Goal: Task Accomplishment & Management: Manage account settings

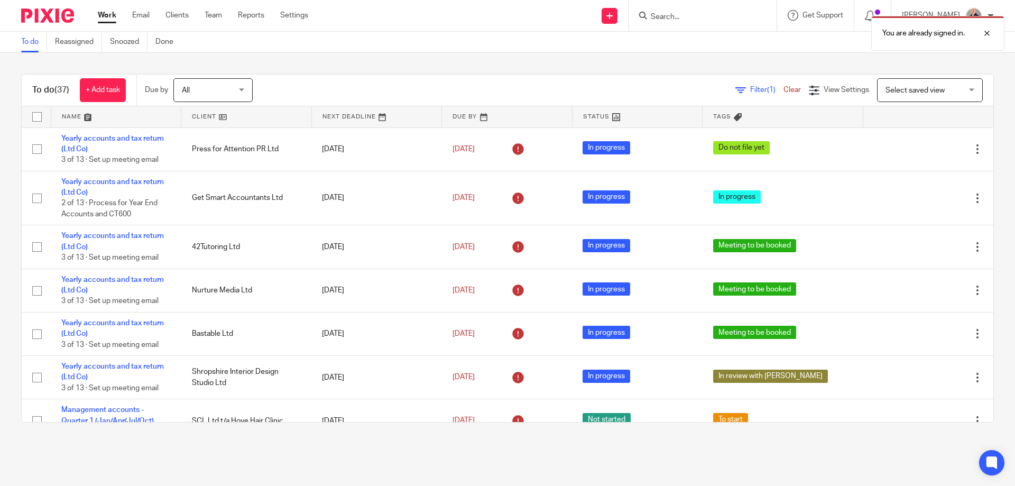
click at [389, 88] on div "Filter (1) Clear View Settings View Settings (1) Filters Clear Save Manage save…" at bounding box center [632, 90] width 722 height 24
click at [989, 34] on div at bounding box center [978, 33] width 29 height 13
click at [617, 65] on div "To do (37) + Add task Due by All All Today Tomorrow This week Next week This mo…" at bounding box center [507, 248] width 1015 height 391
click at [450, 91] on div "Filter (1) Clear View Settings View Settings (1) Filters Clear Save Manage save…" at bounding box center [632, 90] width 722 height 24
click at [702, 22] on input "Search" at bounding box center [696, 18] width 95 height 10
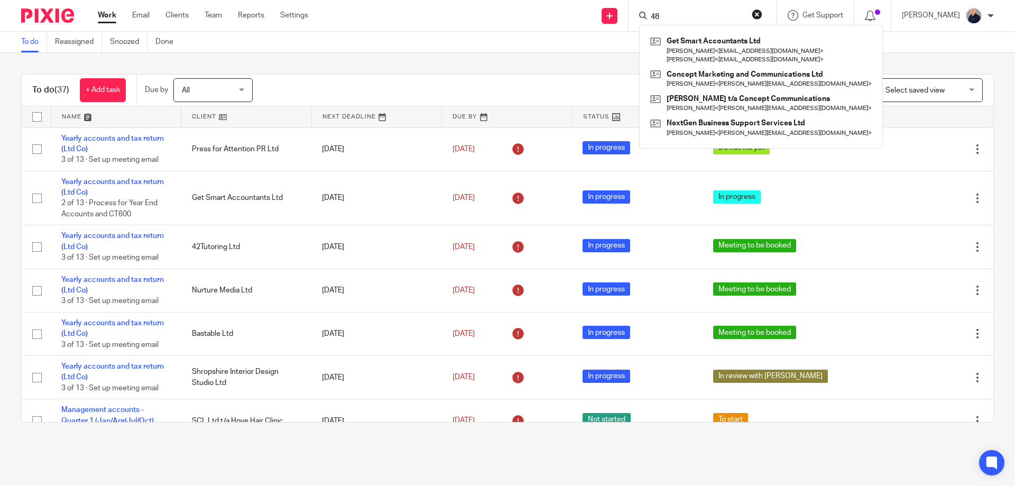
type input "4"
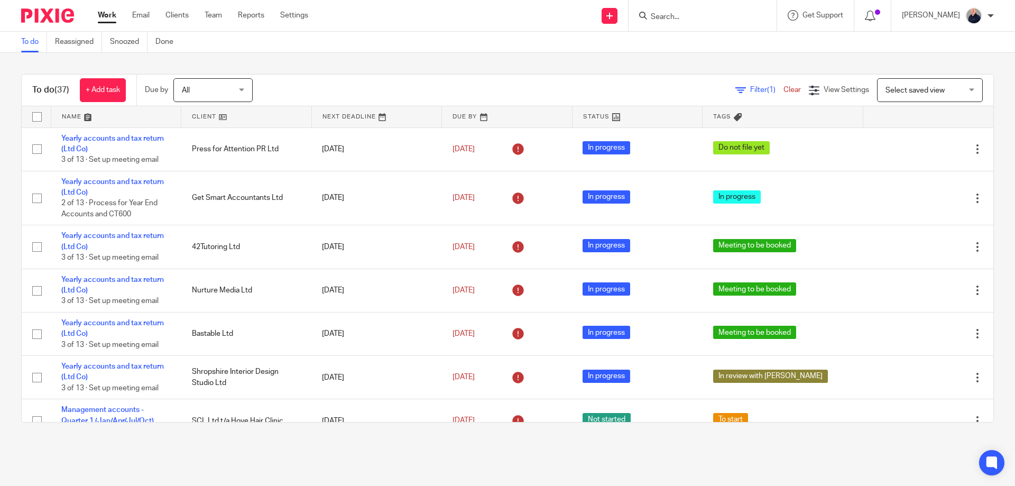
click at [255, 41] on div "To do Reassigned Snoozed Done" at bounding box center [507, 42] width 1015 height 21
click at [106, 15] on link "Work" at bounding box center [107, 15] width 18 height 11
click at [71, 120] on link at bounding box center [116, 116] width 130 height 21
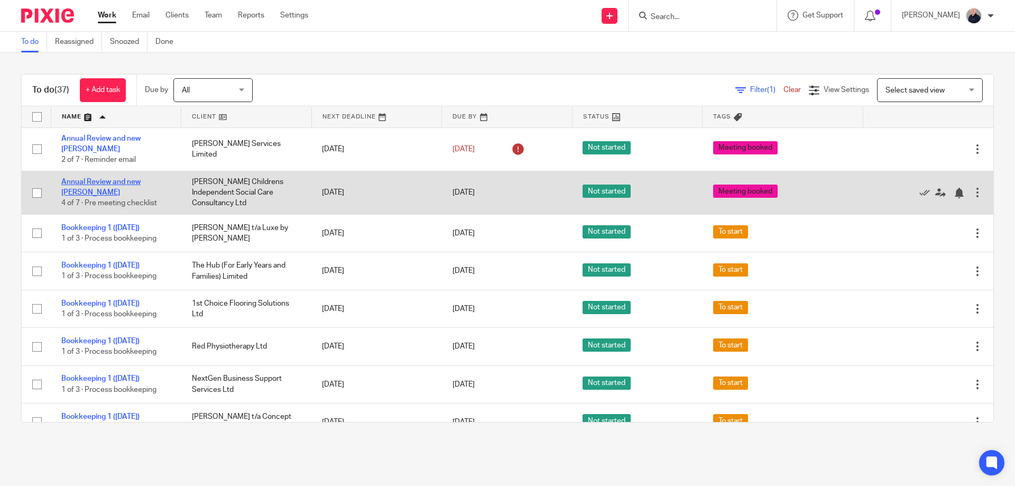
click at [133, 182] on link "Annual Review and new [PERSON_NAME]" at bounding box center [100, 187] width 79 height 18
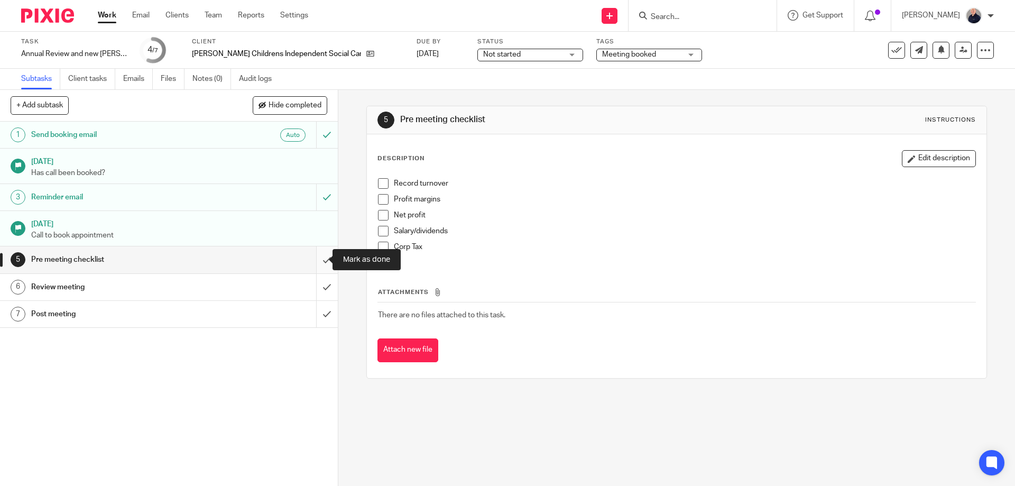
click at [322, 261] on input "submit" at bounding box center [169, 259] width 338 height 26
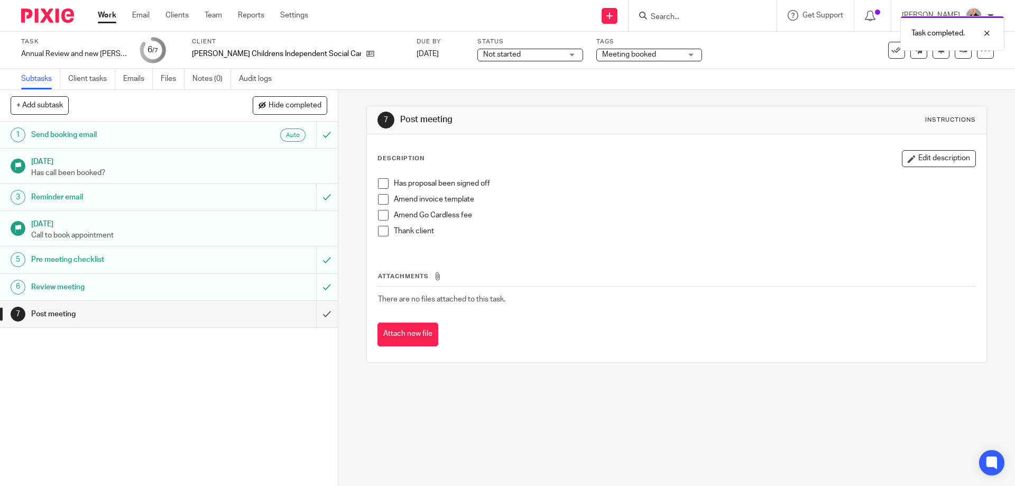
click at [270, 313] on div "Post meeting" at bounding box center [168, 314] width 274 height 16
click at [487, 53] on span "Not started" at bounding box center [502, 54] width 38 height 7
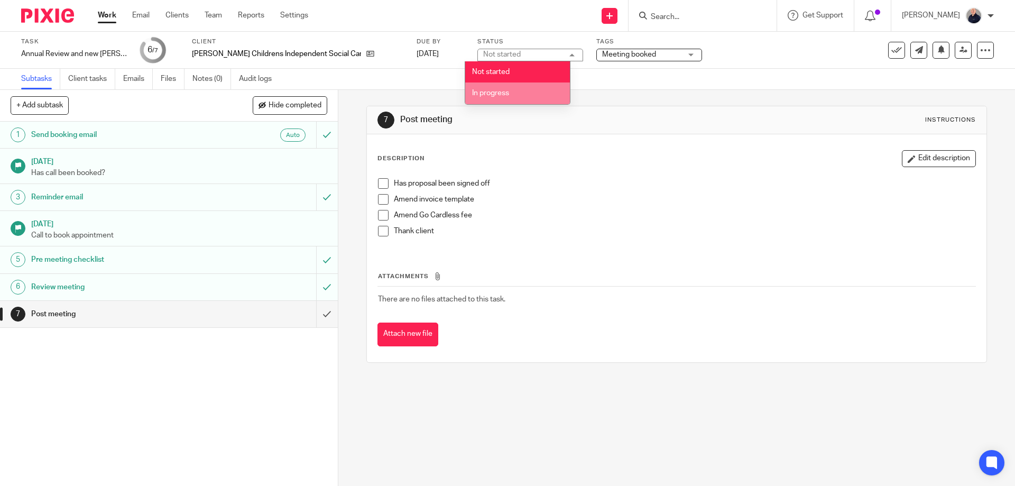
click at [487, 97] on li "In progress" at bounding box center [517, 93] width 105 height 22
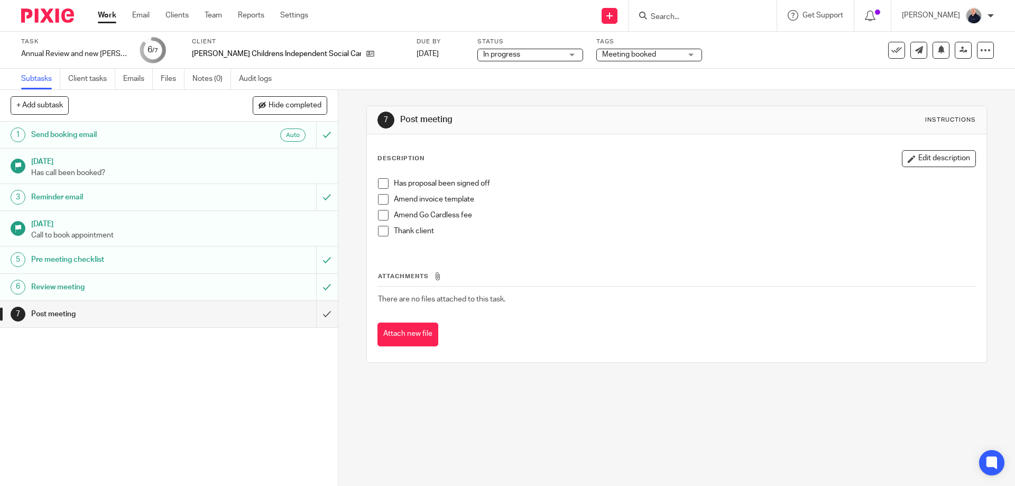
click at [617, 55] on span "Meeting booked" at bounding box center [629, 54] width 54 height 7
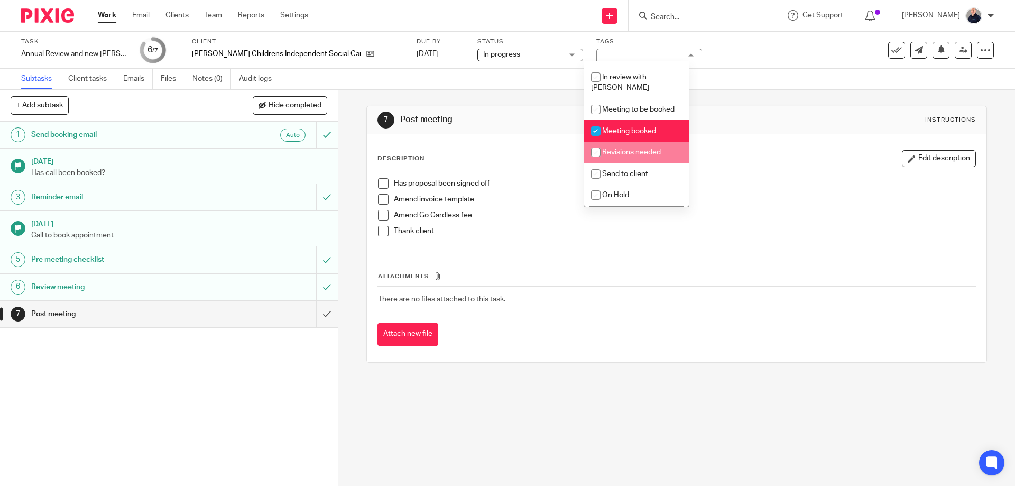
scroll to position [187, 0]
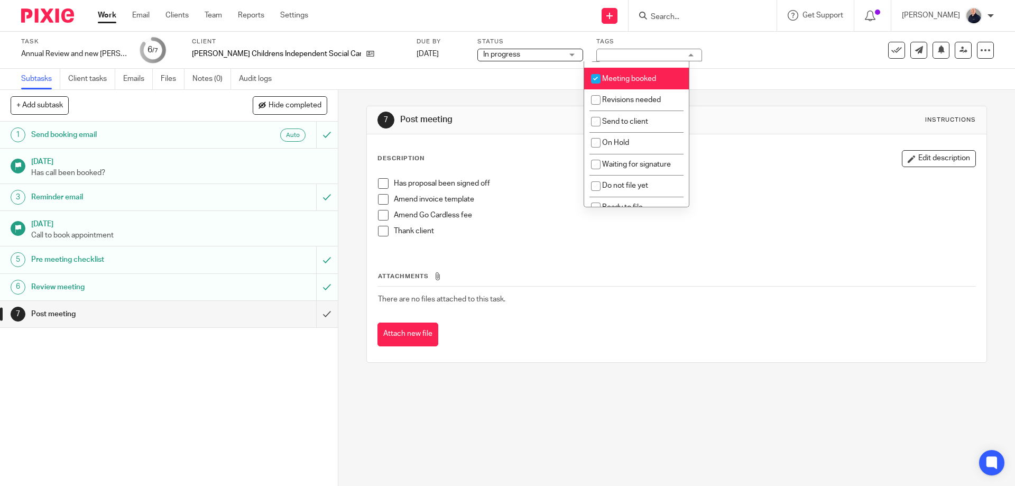
click at [627, 75] on span "Meeting booked" at bounding box center [629, 78] width 54 height 7
checkbox input "false"
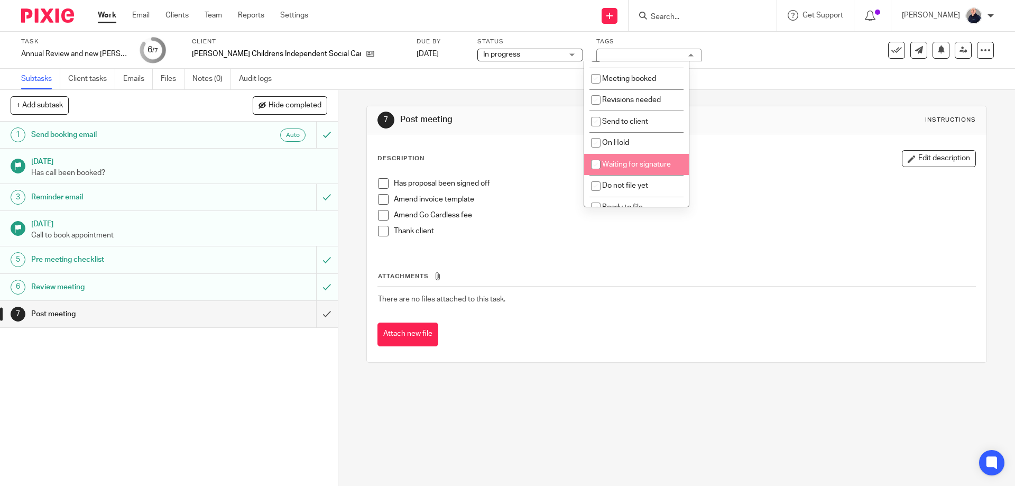
click at [626, 161] on span "Waiting for signature" at bounding box center [636, 164] width 69 height 7
checkbox input "true"
click at [108, 17] on link "Work" at bounding box center [107, 15] width 18 height 11
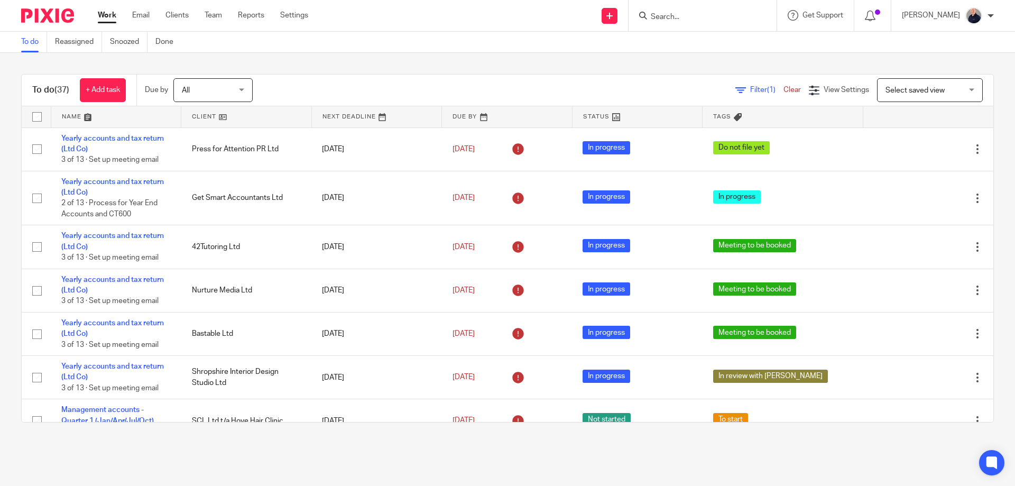
click at [73, 114] on link at bounding box center [116, 116] width 130 height 21
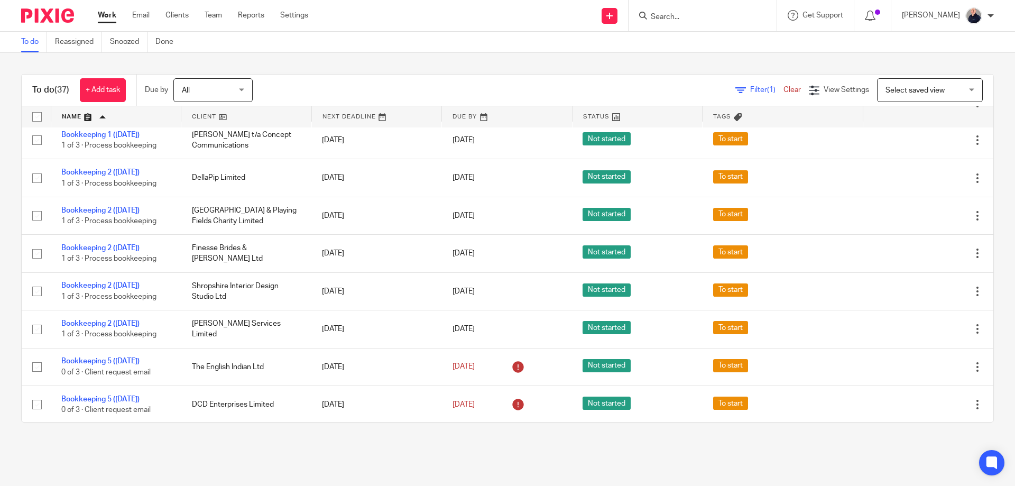
scroll to position [423, 0]
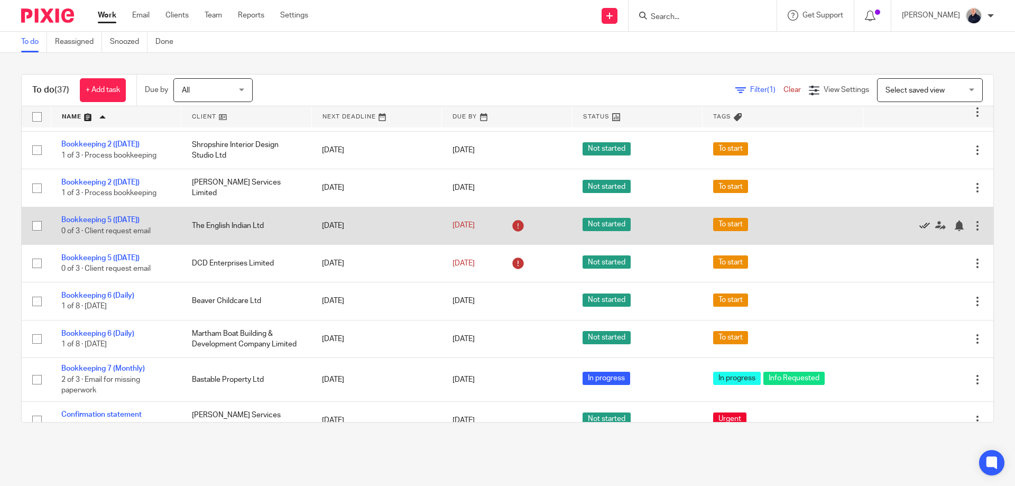
click at [919, 221] on icon at bounding box center [924, 225] width 11 height 11
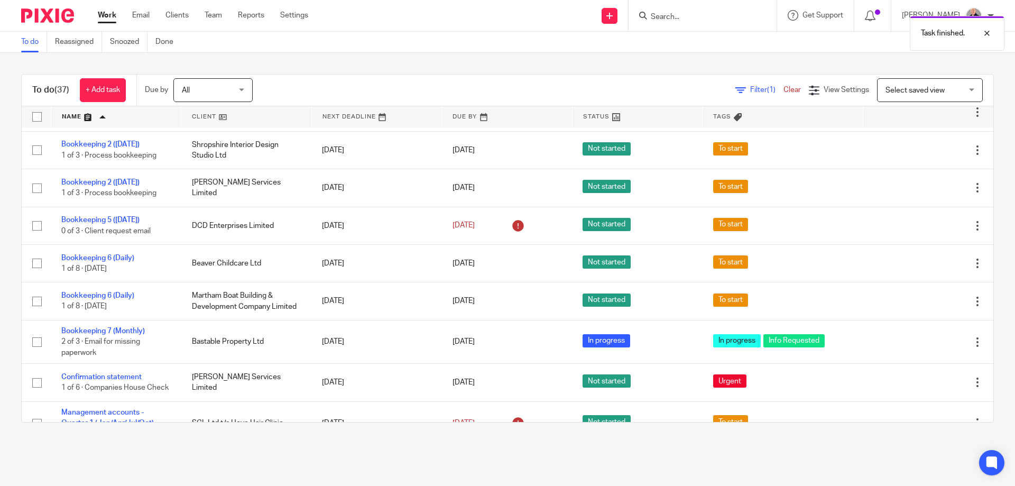
click at [919, 221] on icon at bounding box center [924, 225] width 11 height 11
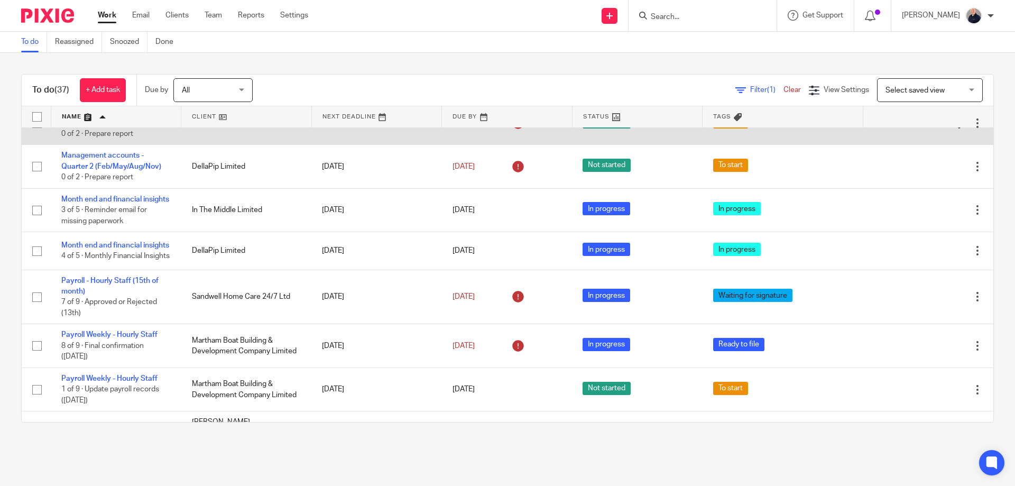
scroll to position [704, 0]
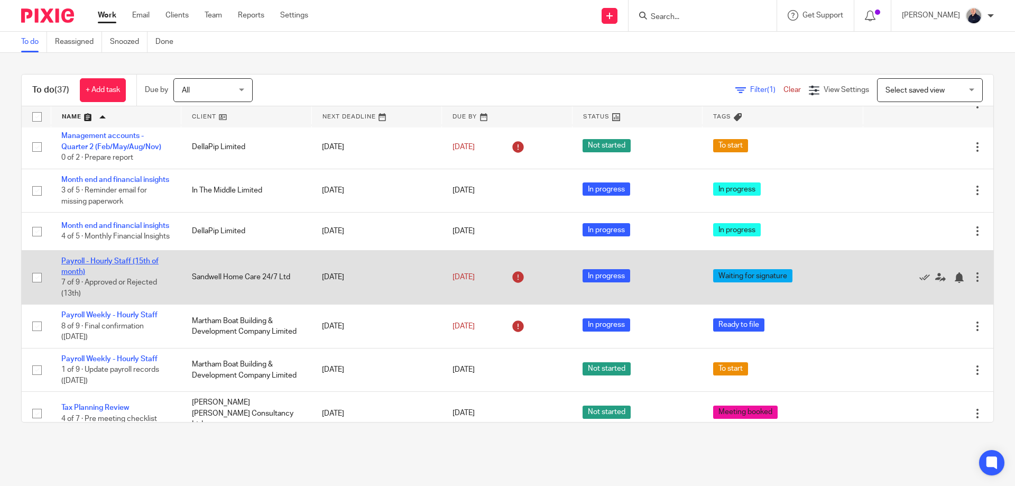
click at [119, 275] on link "Payroll - Hourly Staff (15th of month)" at bounding box center [109, 266] width 97 height 18
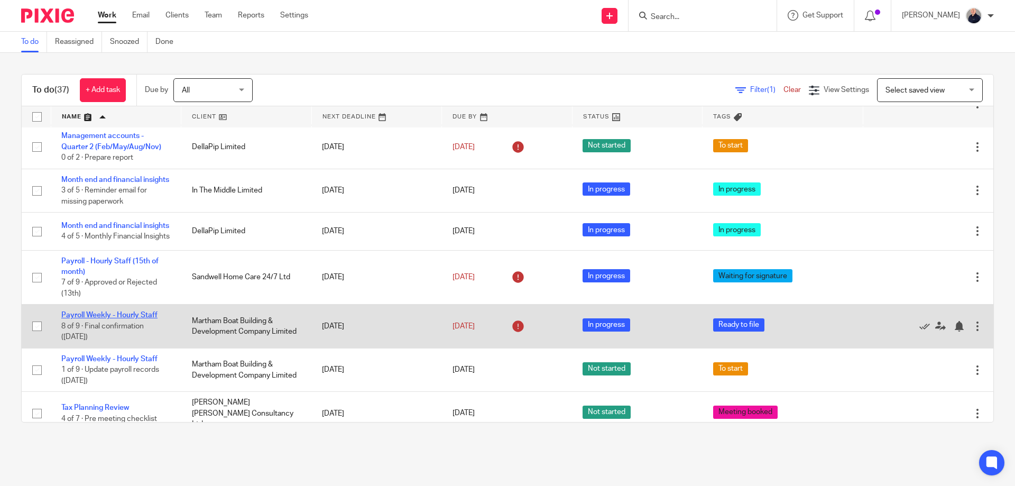
click at [109, 319] on link "Payroll Weekly - Hourly Staff" at bounding box center [109, 314] width 96 height 7
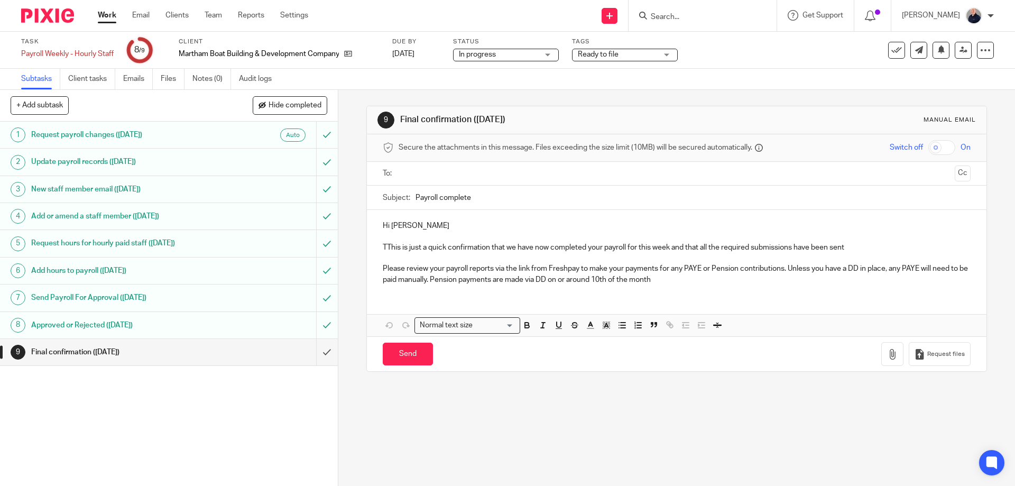
click at [413, 173] on input "text" at bounding box center [675, 174] width 547 height 12
click at [410, 357] on input "Send" at bounding box center [408, 356] width 50 height 23
click at [592, 53] on span "Ready to file" at bounding box center [598, 54] width 41 height 7
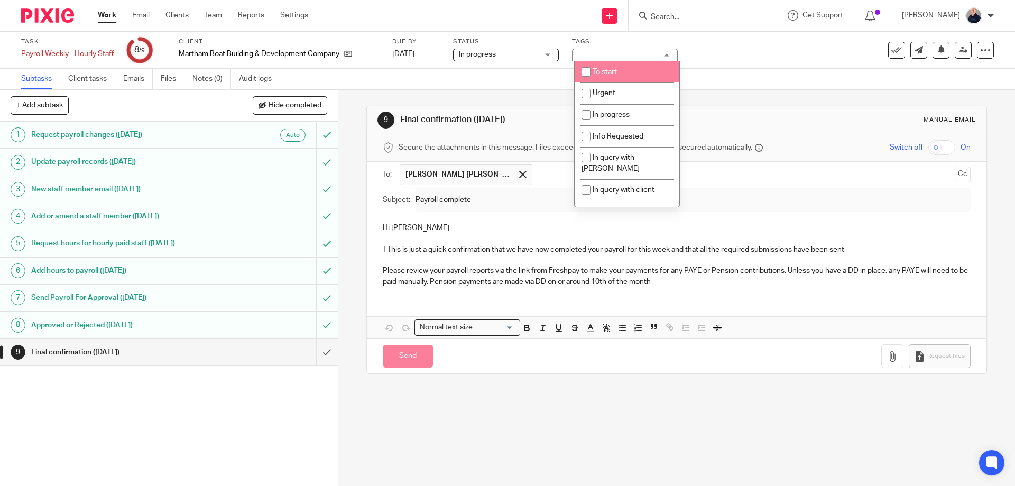
type input "Sent"
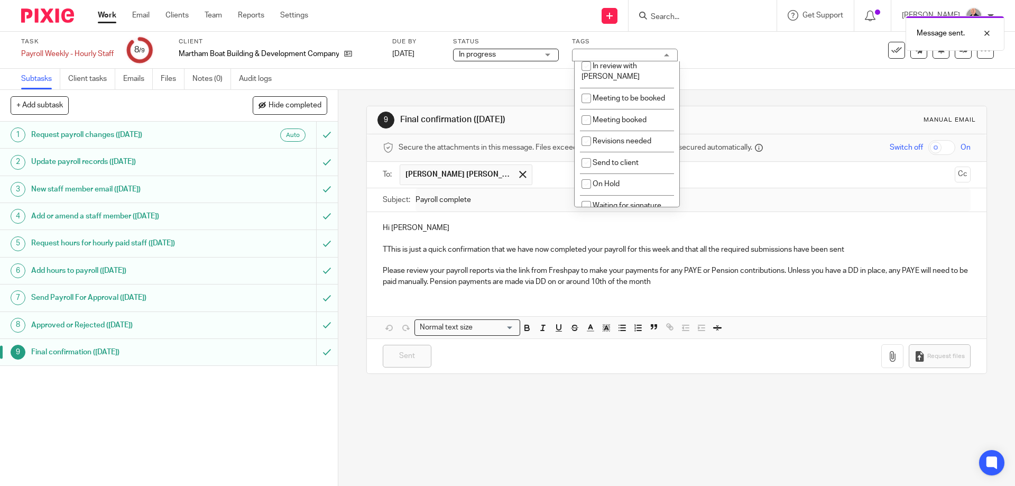
scroll to position [187, 0]
click at [601, 203] on span "Ready to file" at bounding box center [612, 206] width 41 height 7
checkbox input "false"
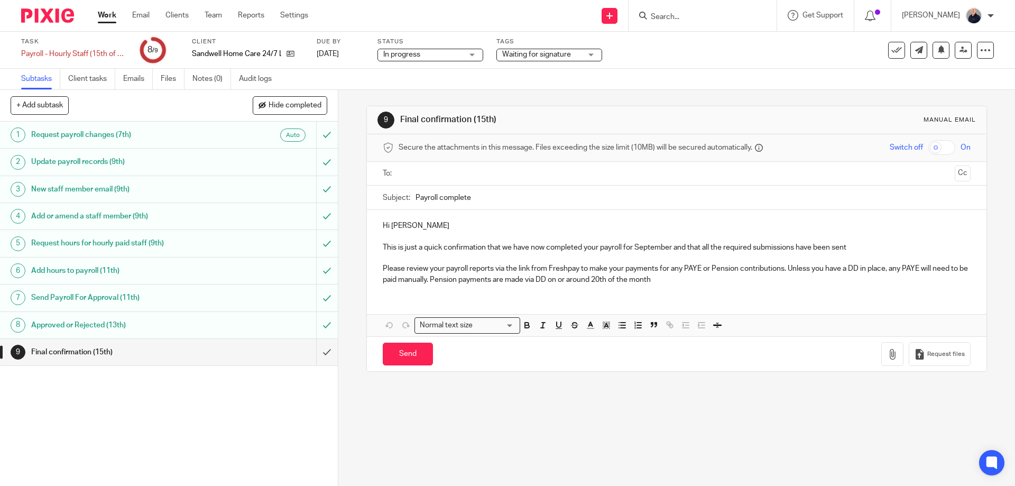
click at [270, 356] on div "Final confirmation (15th)" at bounding box center [168, 352] width 274 height 16
drag, startPoint x: 413, startPoint y: 155, endPoint x: 411, endPoint y: 163, distance: 8.7
click at [412, 155] on div "Secure the attachments in this message. Files exceeding the size limit (10MB) w…" at bounding box center [676, 147] width 619 height 27
click at [411, 174] on input "text" at bounding box center [675, 174] width 547 height 12
click at [414, 354] on input "Send" at bounding box center [408, 356] width 50 height 23
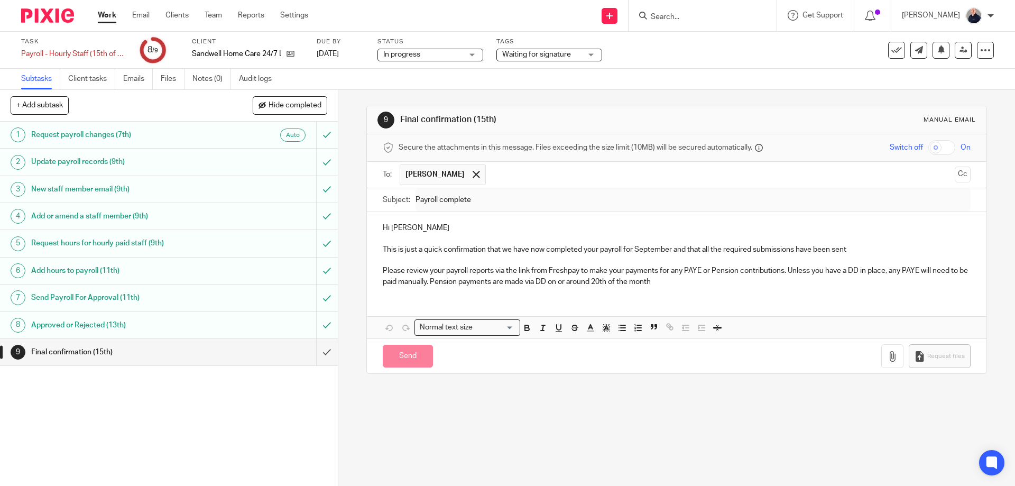
type input "Sent"
click at [545, 54] on span "Waiting for signature" at bounding box center [536, 54] width 69 height 7
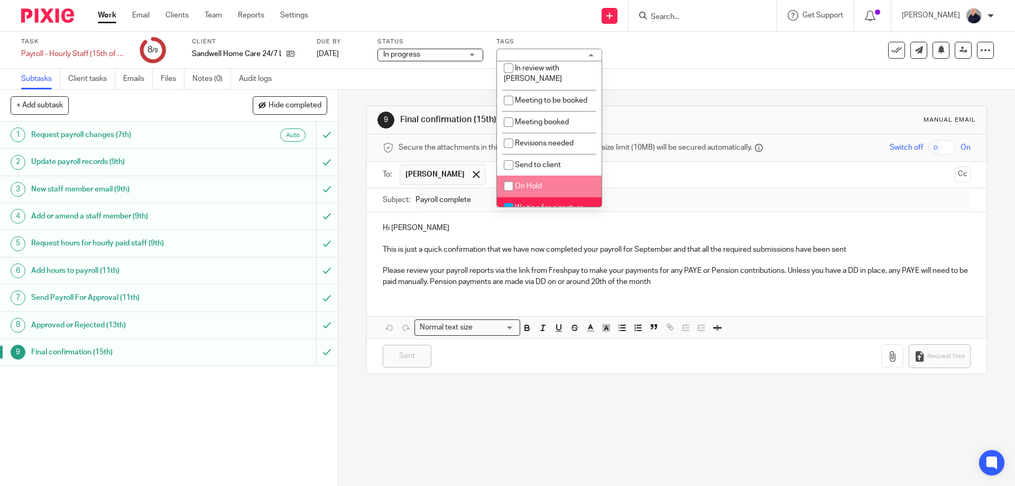
scroll to position [187, 0]
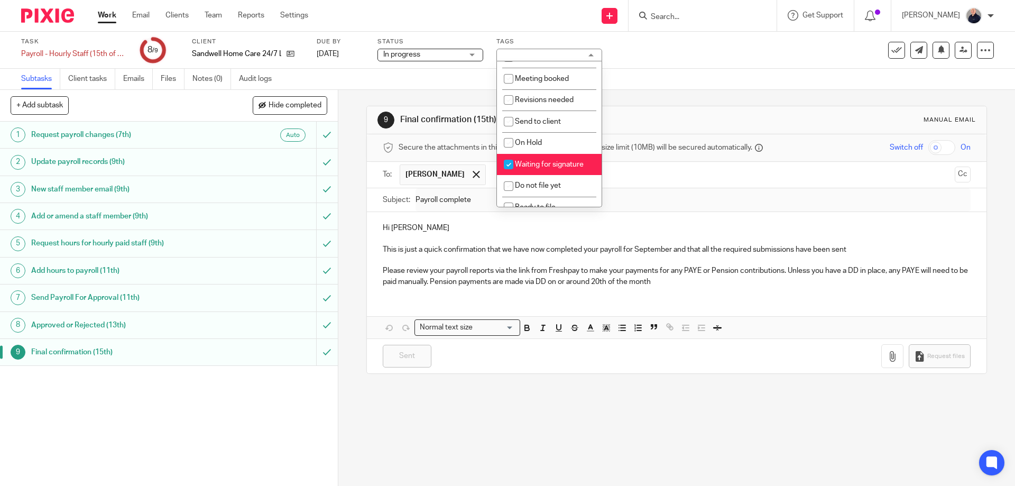
click at [535, 161] on span "Waiting for signature" at bounding box center [549, 164] width 69 height 7
checkbox input "false"
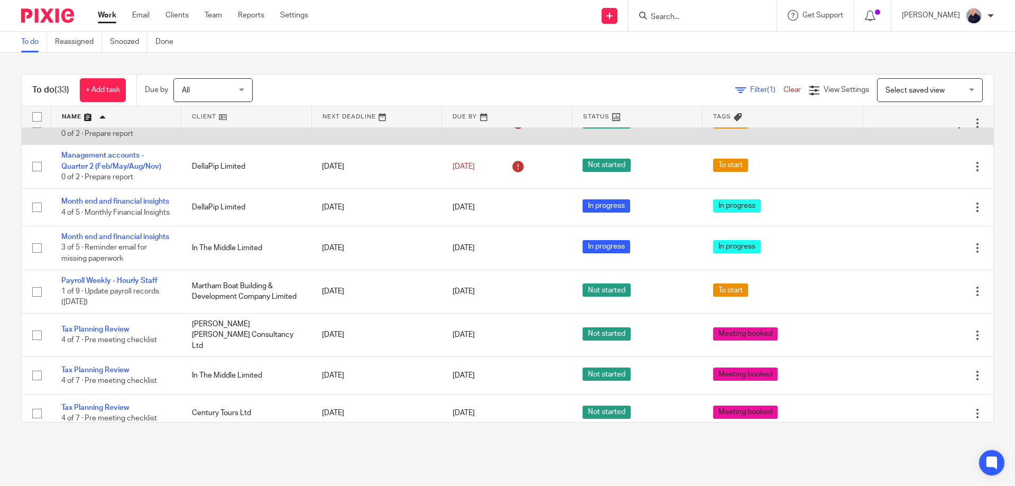
scroll to position [704, 0]
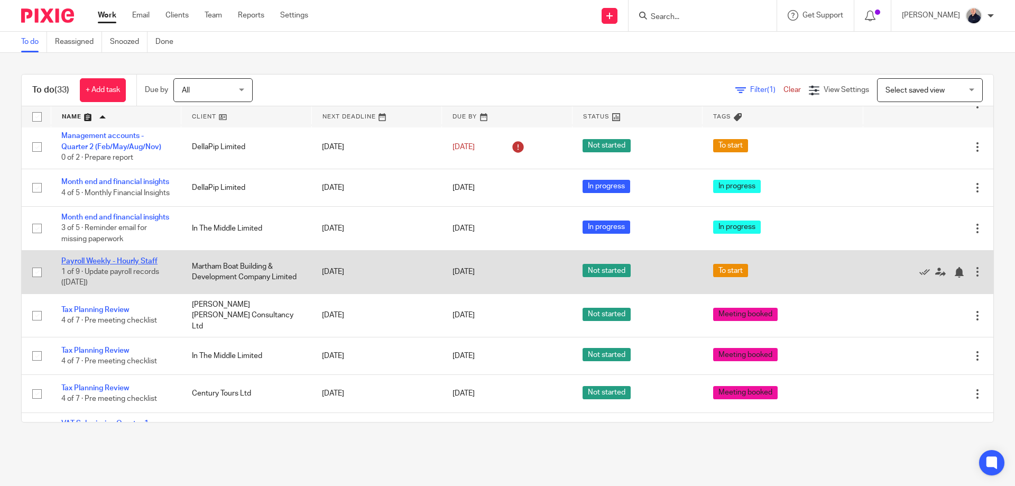
click at [137, 265] on link "Payroll Weekly - Hourly Staff" at bounding box center [109, 260] width 96 height 7
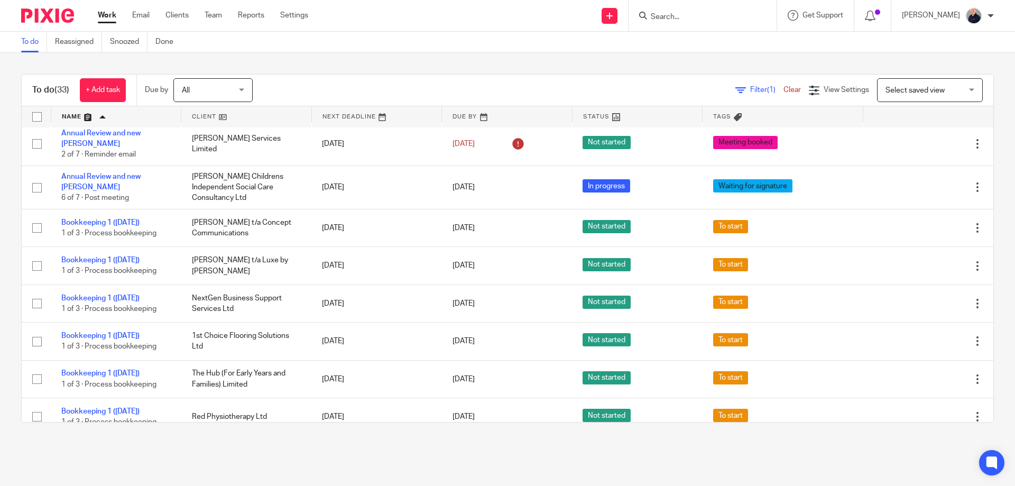
scroll to position [0, 0]
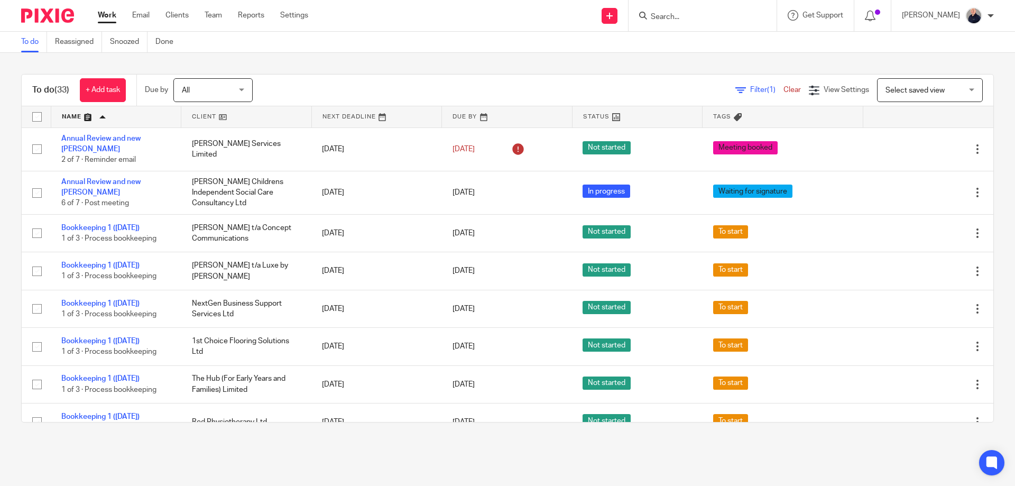
click at [300, 94] on div "Filter (1) Clear View Settings View Settings (1) Filters Clear Save Manage save…" at bounding box center [632, 90] width 722 height 24
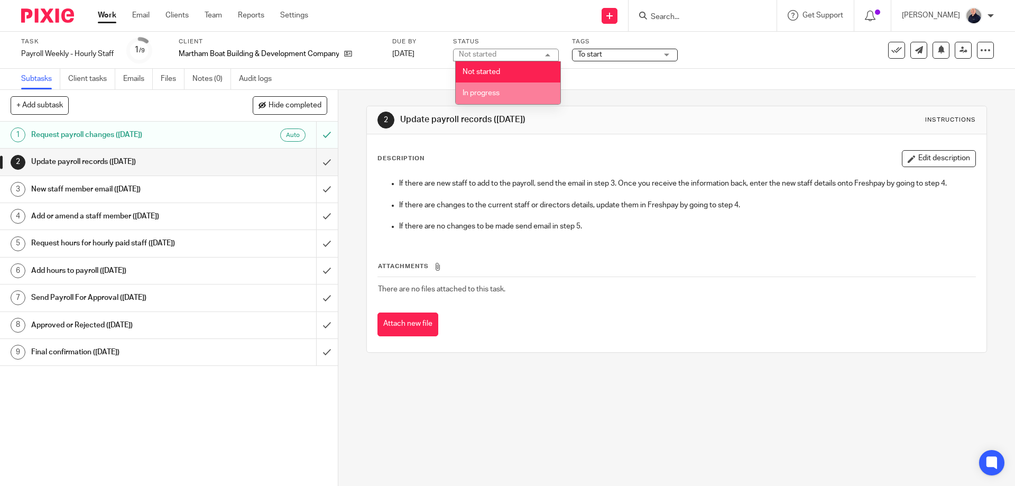
drag, startPoint x: 478, startPoint y: 91, endPoint x: 531, endPoint y: 86, distance: 53.1
click at [482, 91] on span "In progress" at bounding box center [480, 92] width 37 height 7
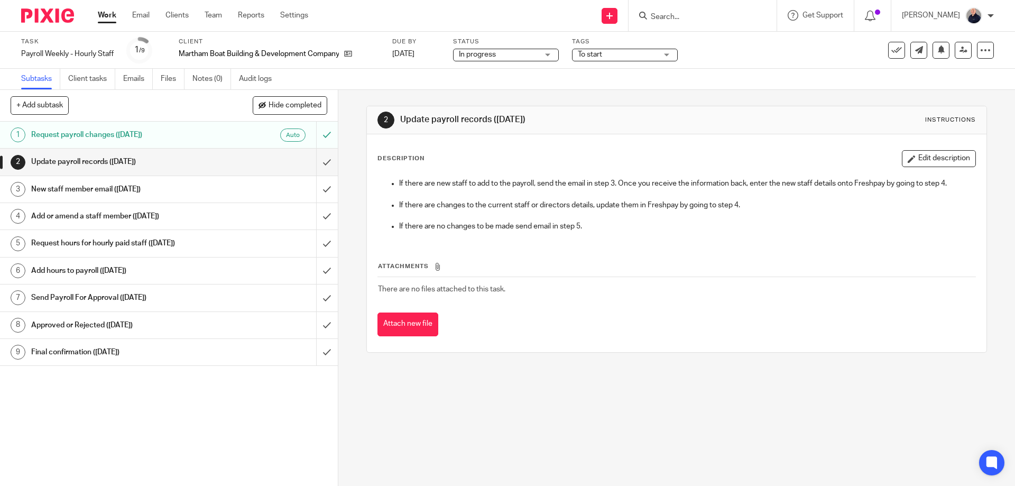
click at [602, 57] on span "To start" at bounding box center [590, 54] width 24 height 7
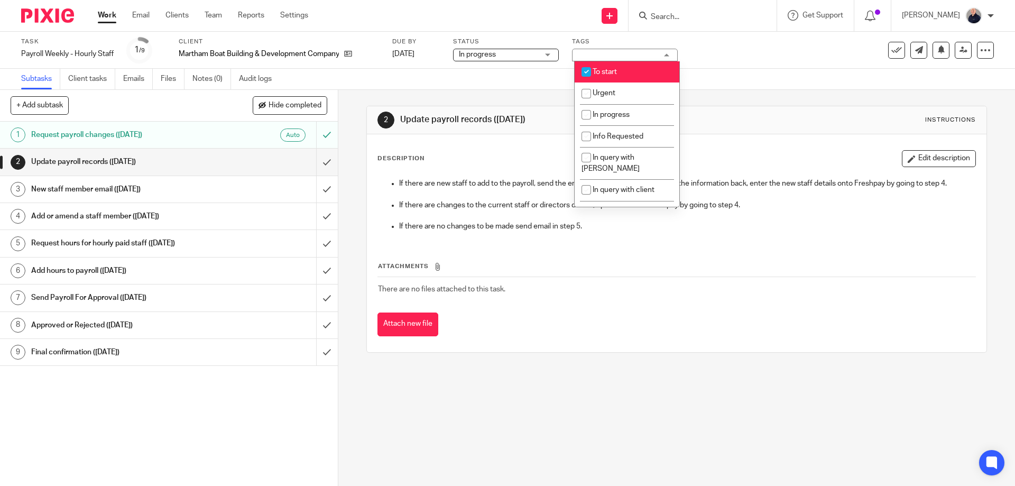
click at [600, 71] on span "To start" at bounding box center [604, 71] width 24 height 7
checkbox input "false"
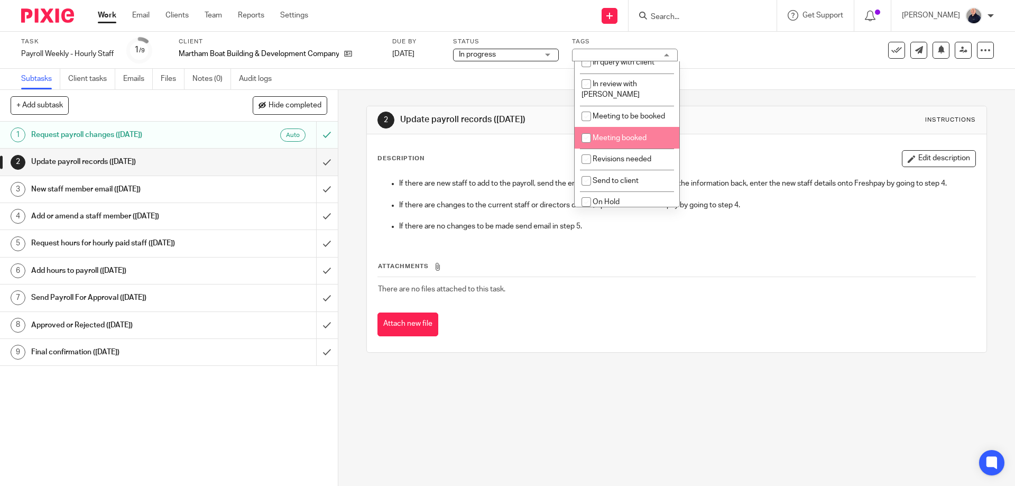
scroll to position [141, 0]
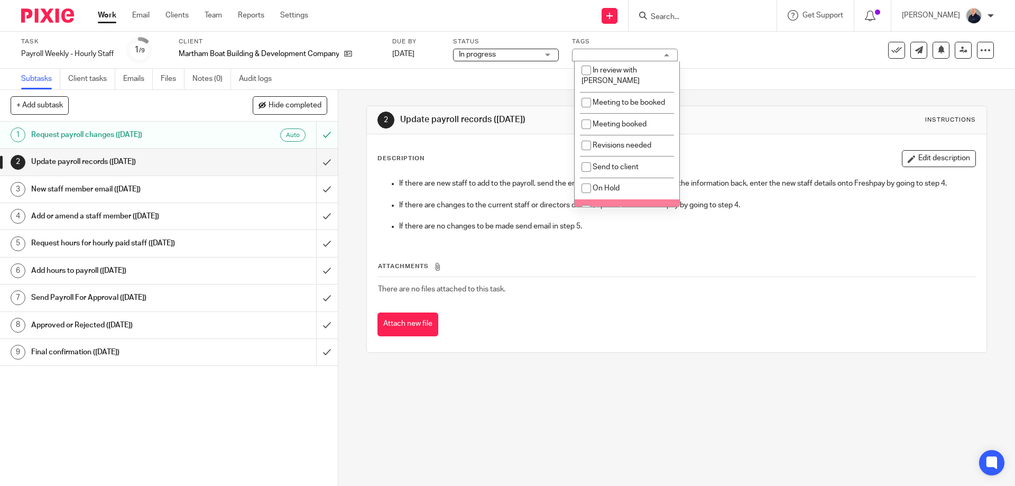
click at [645, 206] on span "Waiting for signature" at bounding box center [626, 209] width 69 height 7
checkbox input "true"
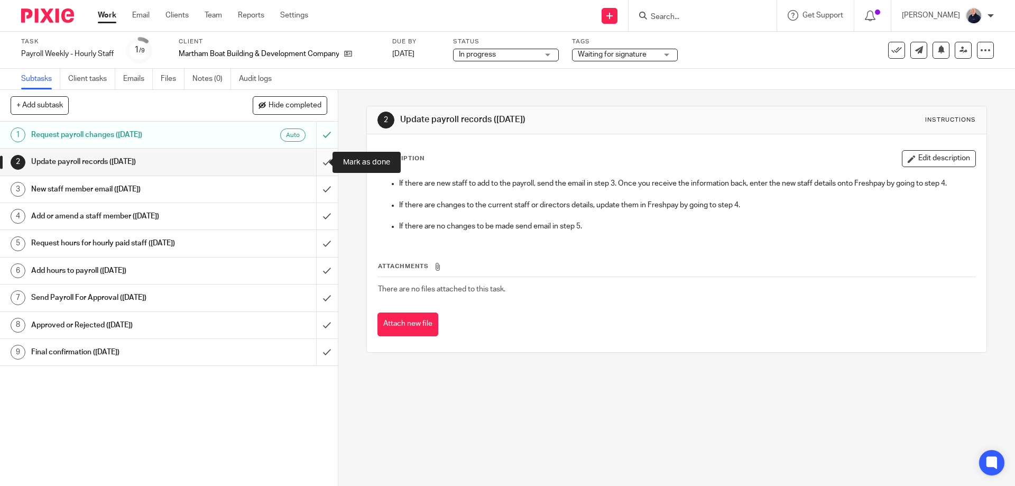
click at [313, 162] on input "submit" at bounding box center [169, 161] width 338 height 26
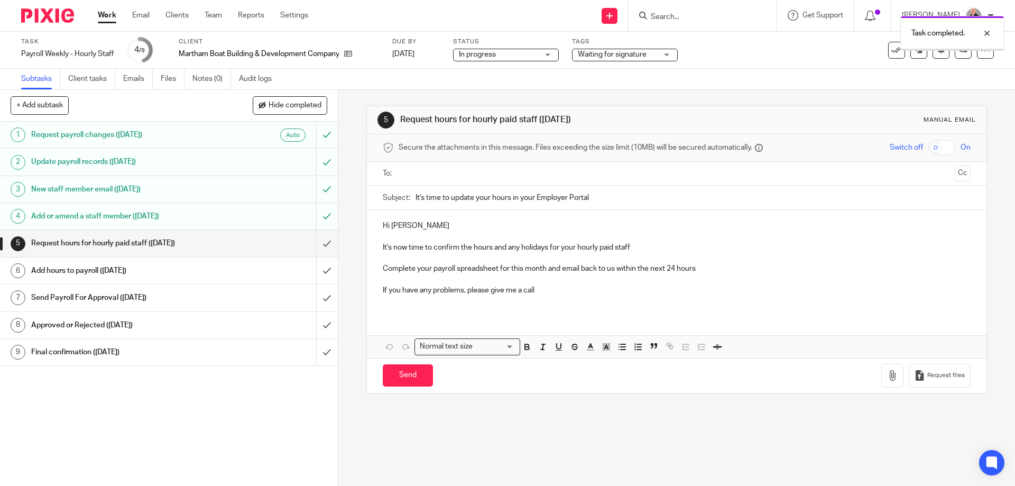
click at [315, 246] on input "submit" at bounding box center [169, 243] width 338 height 26
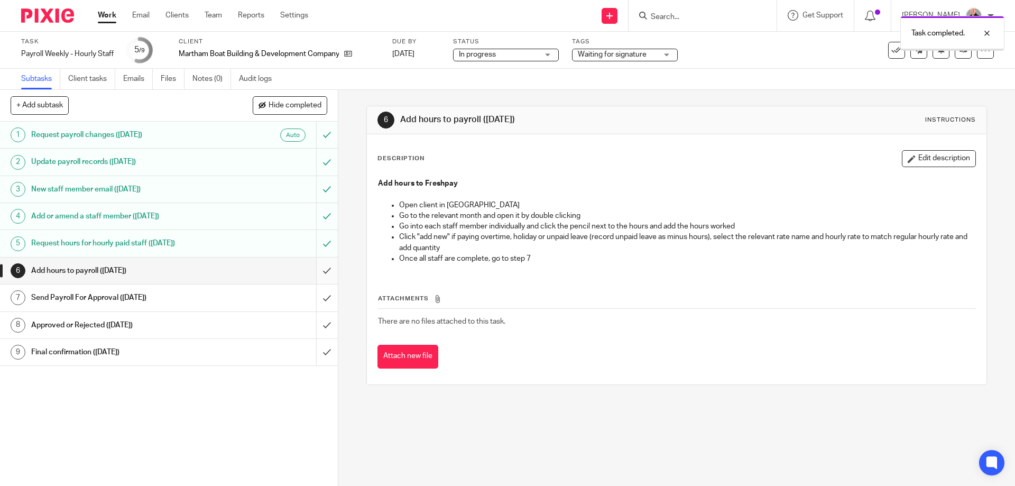
click at [315, 274] on input "submit" at bounding box center [169, 270] width 338 height 26
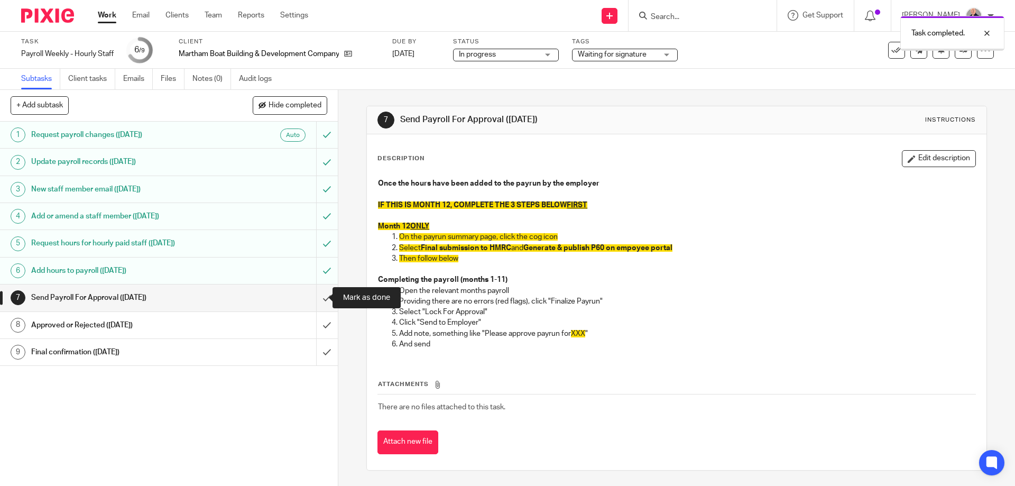
click at [315, 298] on input "submit" at bounding box center [169, 297] width 338 height 26
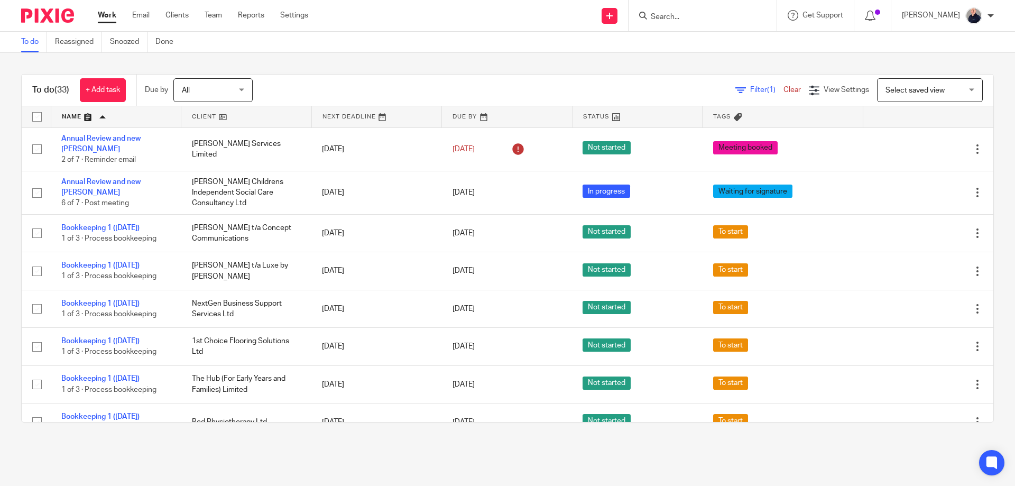
click at [360, 442] on div "To do (33) + Add task Due by All All [DATE] [DATE] This week Next week This mon…" at bounding box center [507, 248] width 1015 height 391
click at [230, 83] on span "All" at bounding box center [210, 90] width 56 height 22
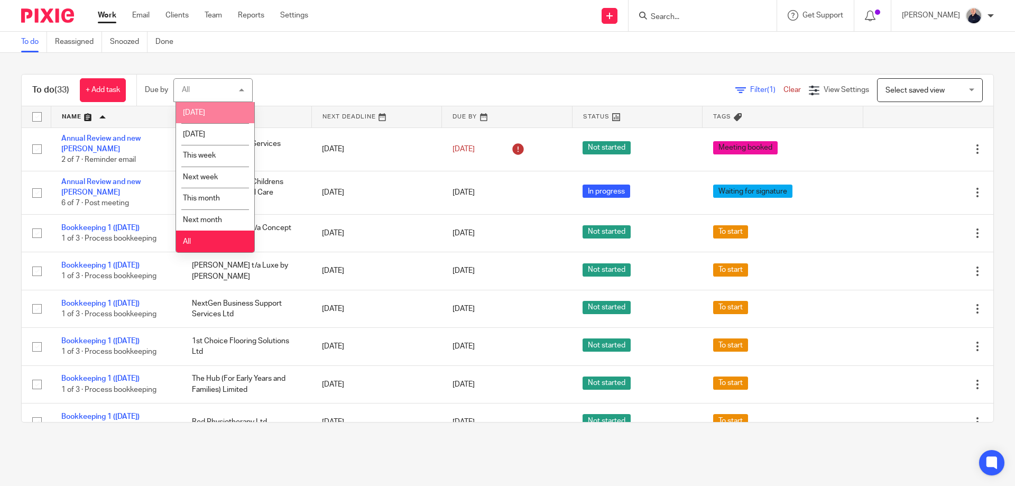
click at [213, 116] on li "[DATE]" at bounding box center [215, 113] width 78 height 22
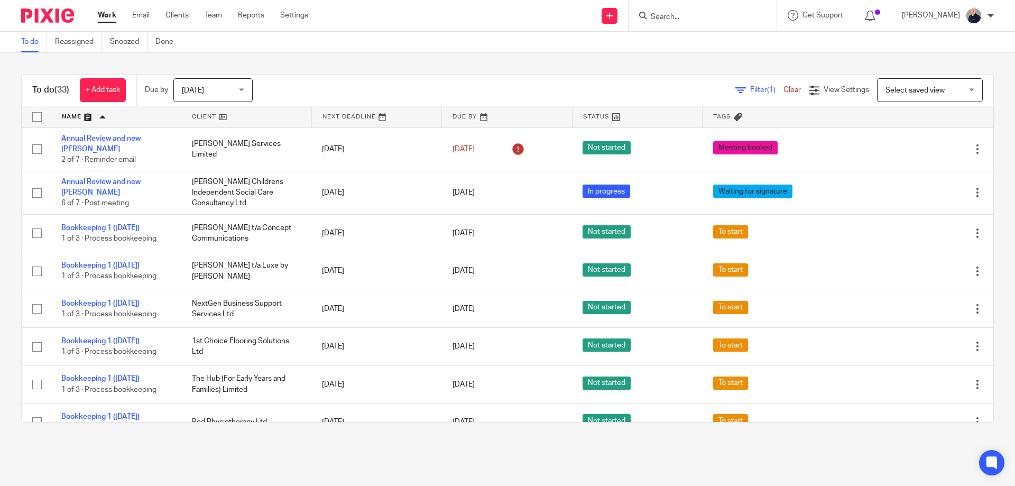
click at [296, 88] on div "Filter (1) Clear View Settings View Settings (1) Filters Clear Save Manage save…" at bounding box center [632, 90] width 722 height 24
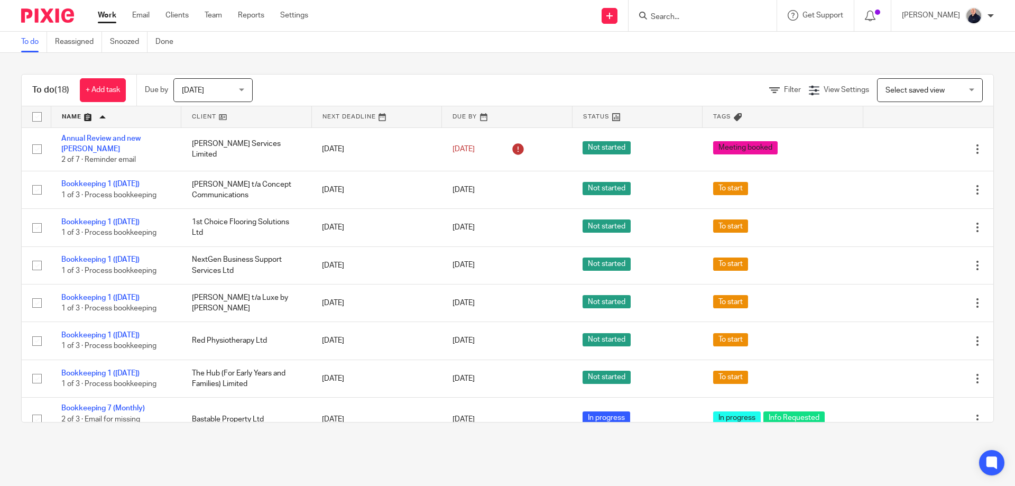
click at [226, 96] on span "Today" at bounding box center [210, 90] width 56 height 22
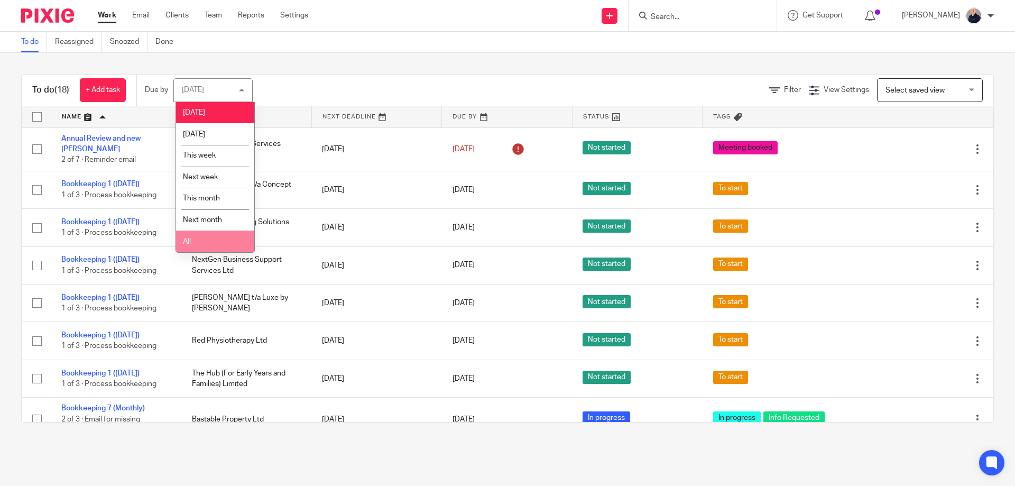
click at [220, 243] on li "All" at bounding box center [215, 241] width 78 height 22
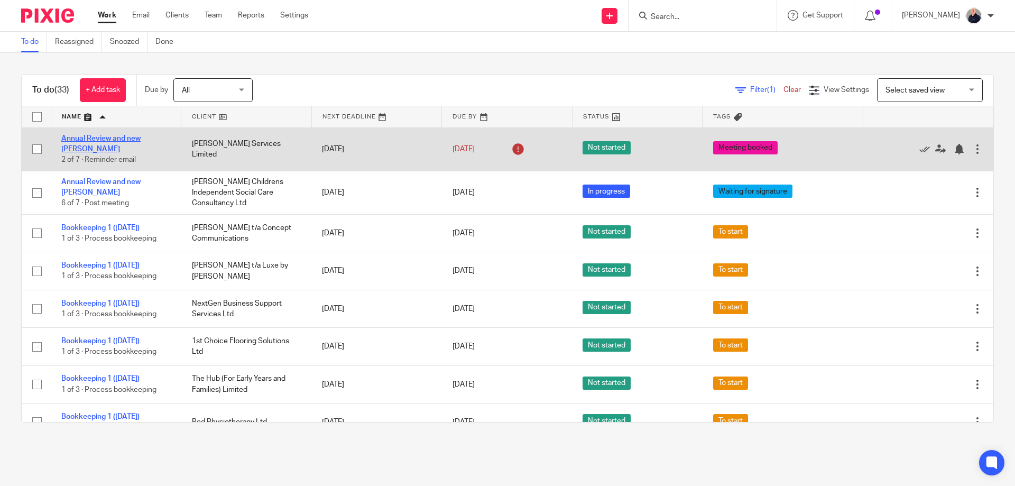
click at [134, 141] on link "Annual Review and new [PERSON_NAME]" at bounding box center [100, 144] width 79 height 18
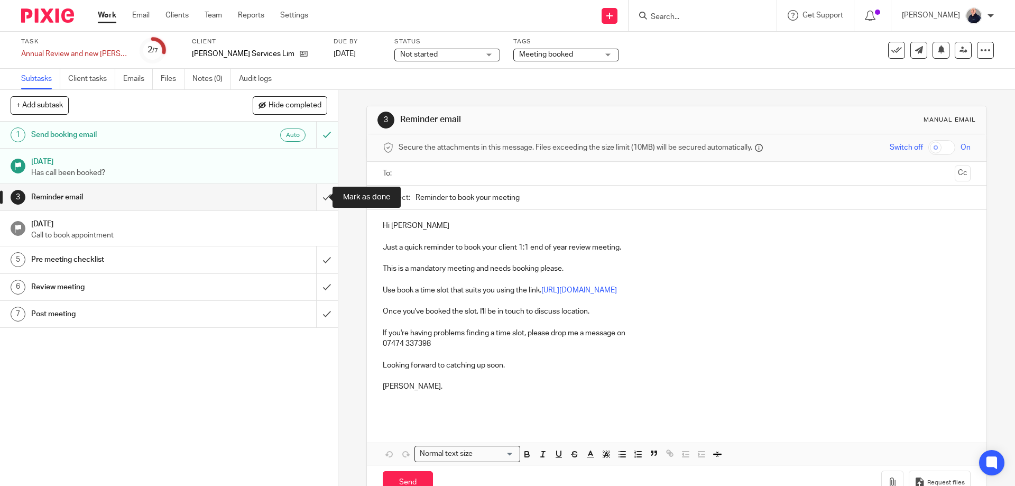
click at [318, 198] on input "submit" at bounding box center [169, 197] width 338 height 26
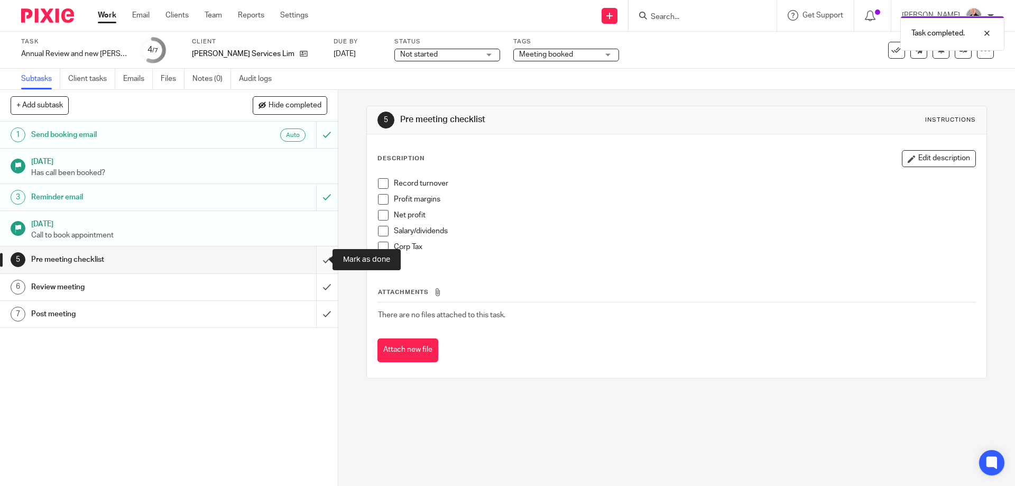
click at [317, 259] on input "submit" at bounding box center [169, 259] width 338 height 26
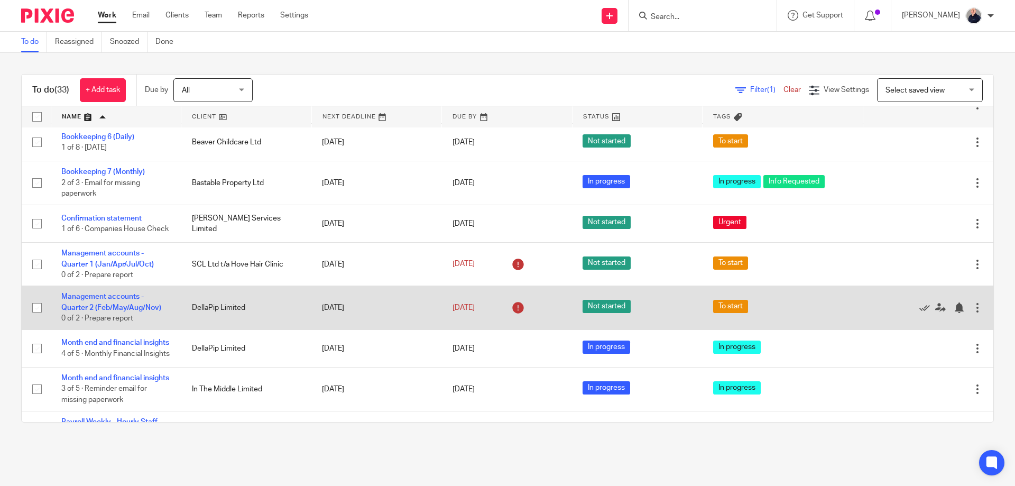
scroll to position [564, 0]
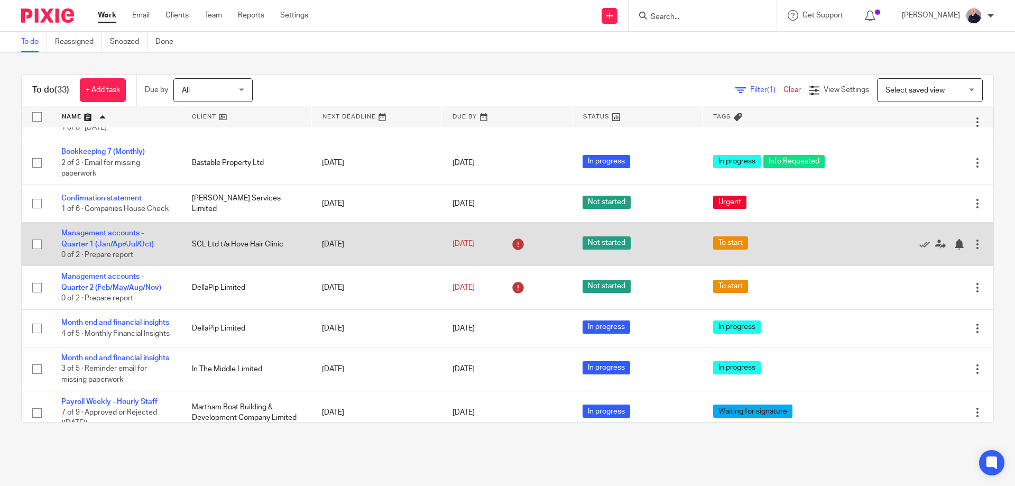
click at [972, 239] on div at bounding box center [977, 244] width 11 height 11
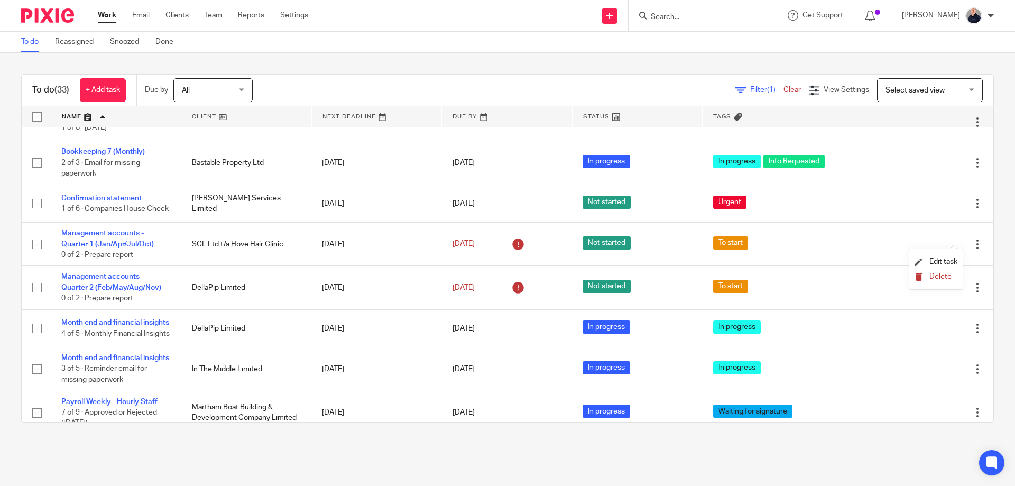
click at [937, 274] on span "Delete" at bounding box center [940, 276] width 22 height 7
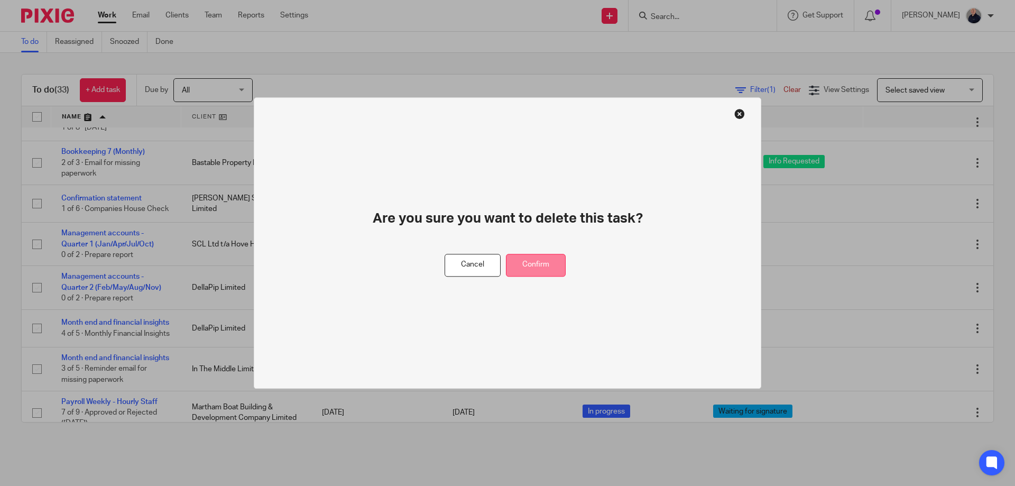
click at [516, 255] on button "Confirm" at bounding box center [536, 265] width 60 height 23
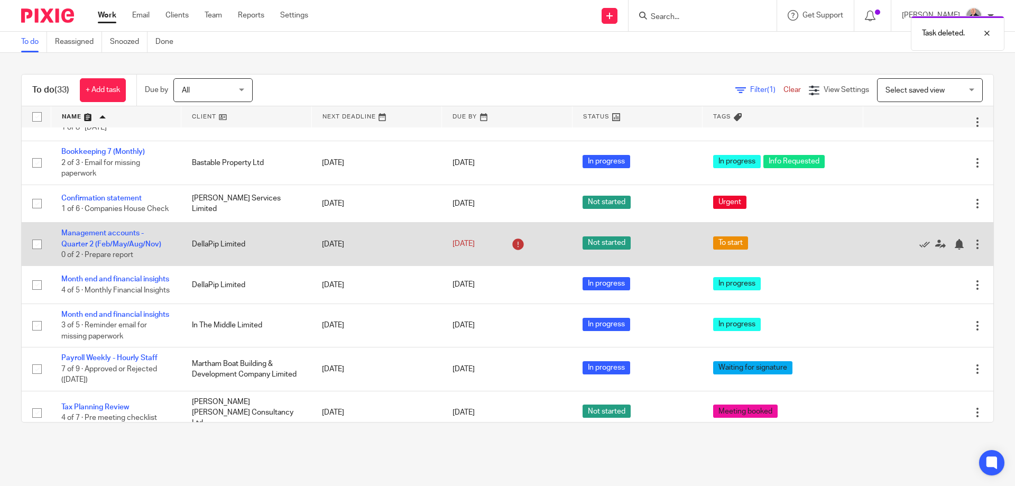
click at [972, 240] on div at bounding box center [977, 244] width 11 height 11
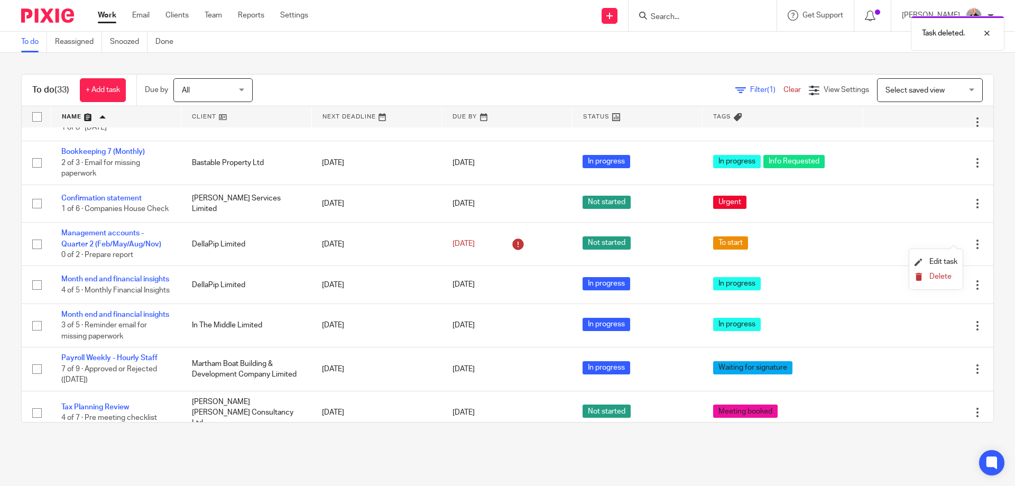
click at [935, 273] on span "Delete" at bounding box center [940, 276] width 22 height 7
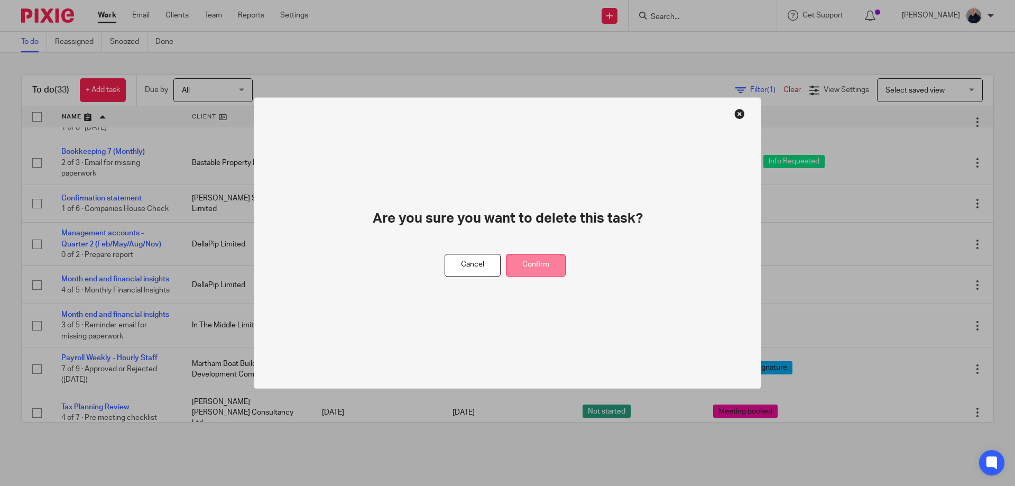
click at [524, 265] on button "Confirm" at bounding box center [536, 265] width 60 height 23
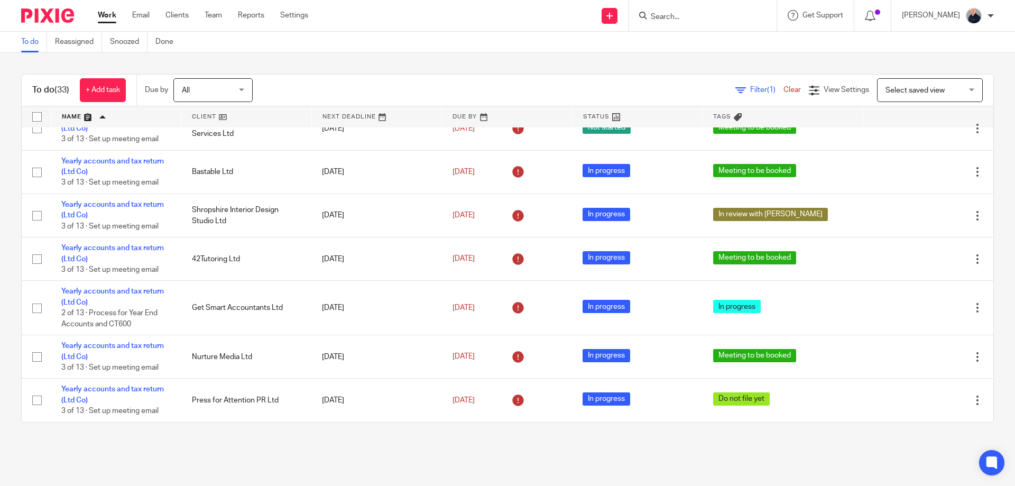
scroll to position [961, 0]
